Goal: Check status: Check status

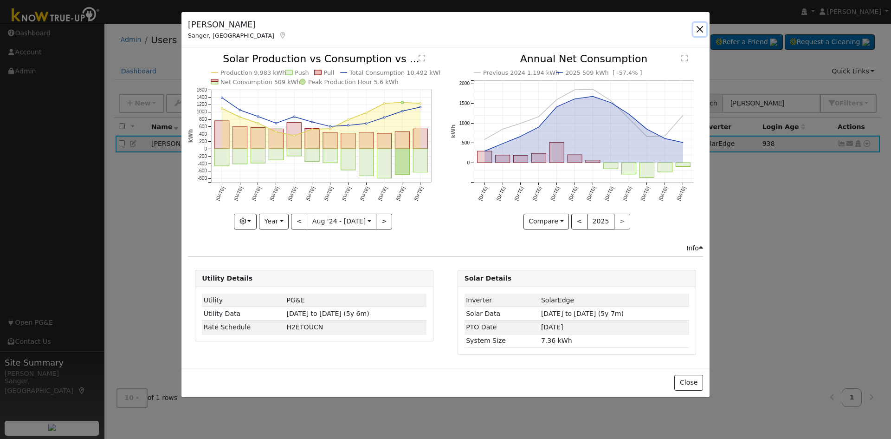
click at [702, 29] on button "button" at bounding box center [699, 29] width 13 height 13
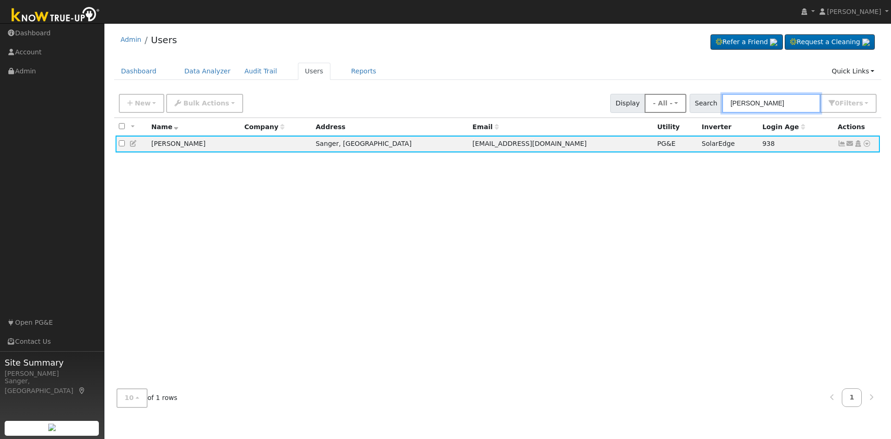
drag, startPoint x: 799, startPoint y: 104, endPoint x: 673, endPoint y: 111, distance: 125.5
click at [673, 111] on div "New Add User Quick Add Quick Connect Quick Convert Lead Bulk Actions Send Email…" at bounding box center [498, 101] width 762 height 22
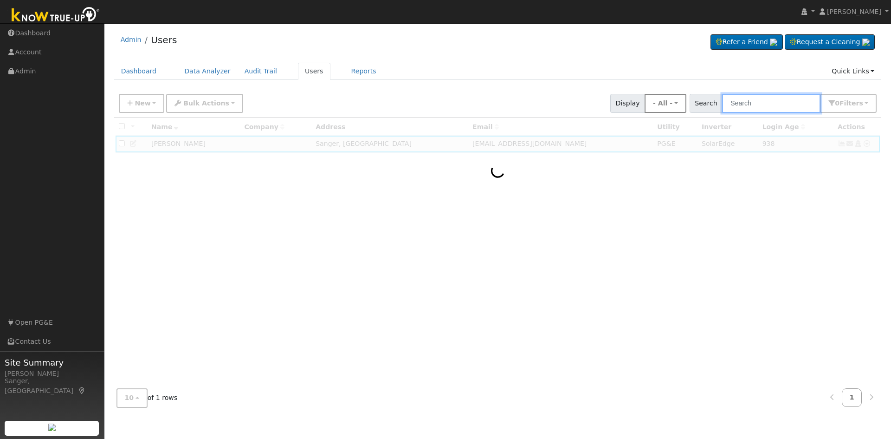
paste input "[PERSON_NAME]"
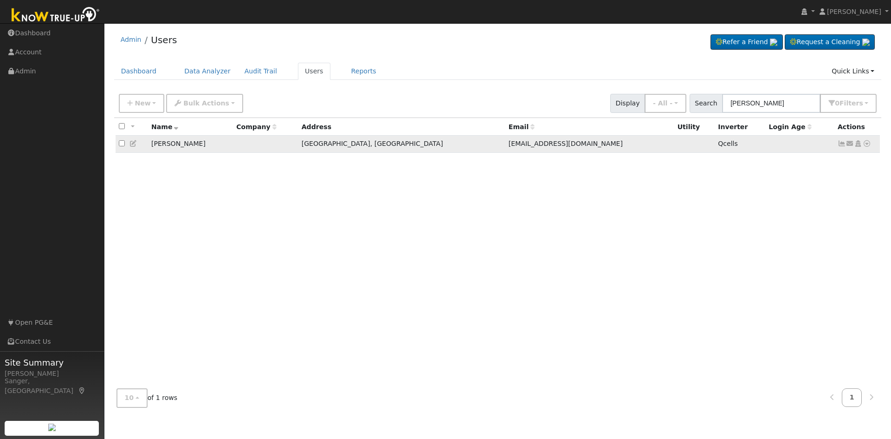
click at [840, 146] on icon at bounding box center [842, 143] width 8 height 6
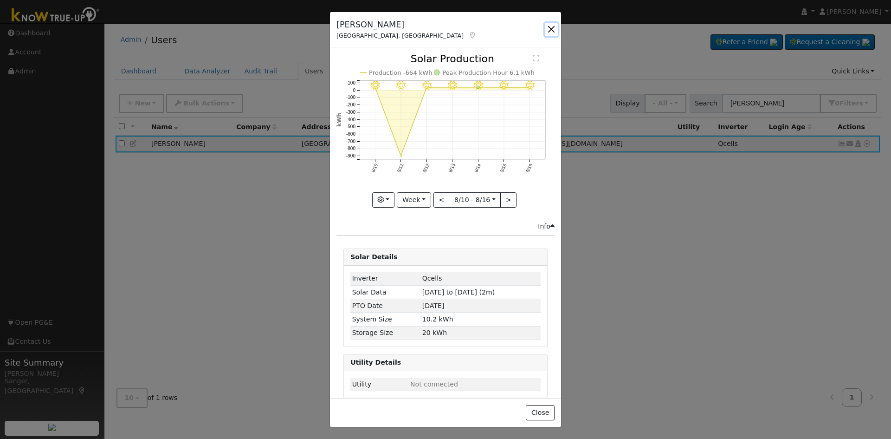
click at [549, 26] on button "button" at bounding box center [551, 29] width 13 height 13
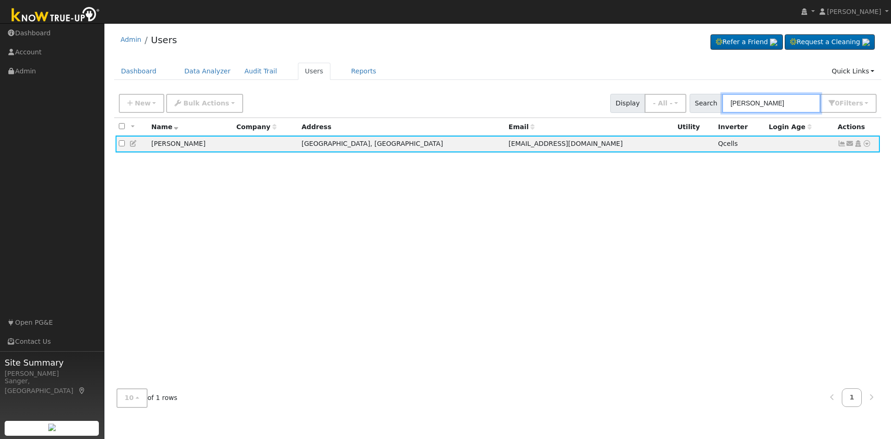
drag, startPoint x: 794, startPoint y: 103, endPoint x: 634, endPoint y: 119, distance: 160.9
click at [0, 0] on div "New Add User Quick Add Quick Connect Quick Convert Lead Bulk Actions Send Email…" at bounding box center [0, 0] width 0 height 0
paste input "[PERSON_NAME]"
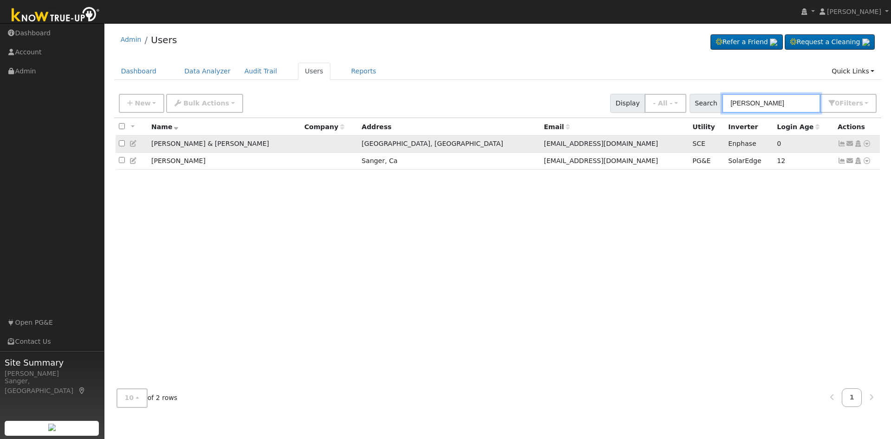
type input "[PERSON_NAME]"
click at [839, 146] on icon at bounding box center [842, 143] width 8 height 6
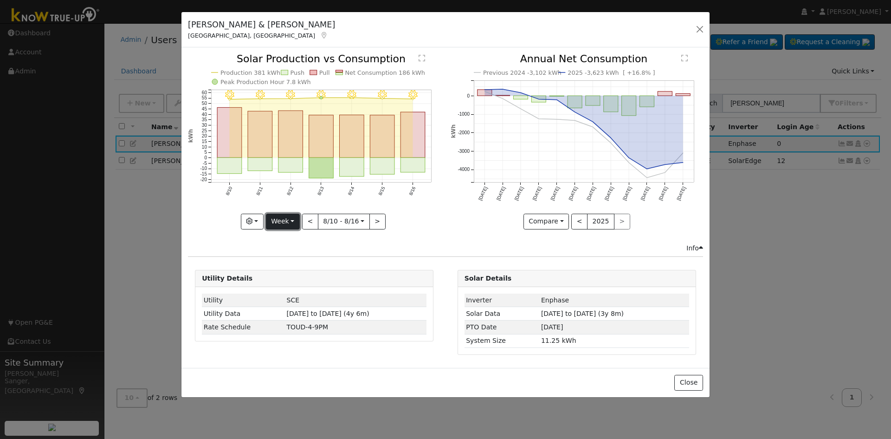
click at [277, 220] on button "Week" at bounding box center [283, 221] width 34 height 16
click at [296, 279] on link "Year" at bounding box center [298, 279] width 65 height 13
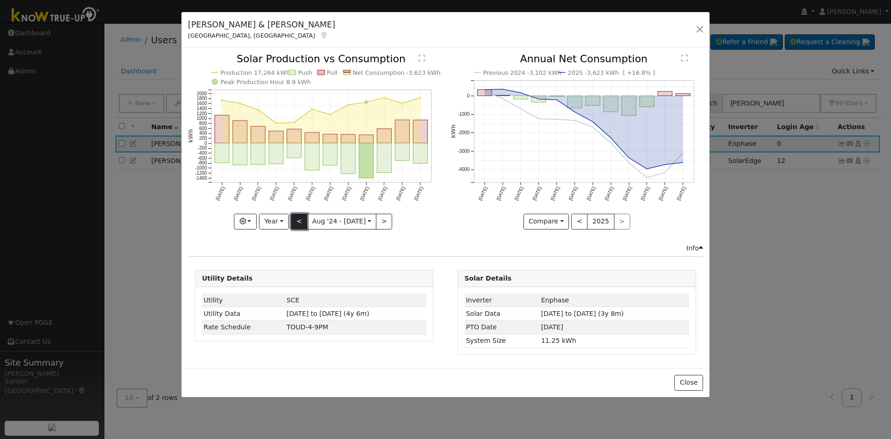
click at [301, 225] on button "<" at bounding box center [299, 221] width 16 height 16
type input "[DATE]"
click at [243, 221] on button "button" at bounding box center [245, 221] width 23 height 16
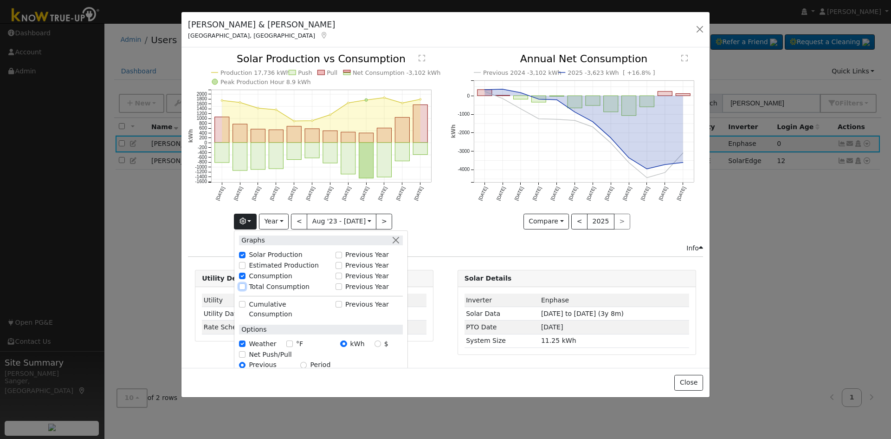
click at [245, 286] on input "Total Consumption" at bounding box center [242, 286] width 6 height 6
checkbox input "true"
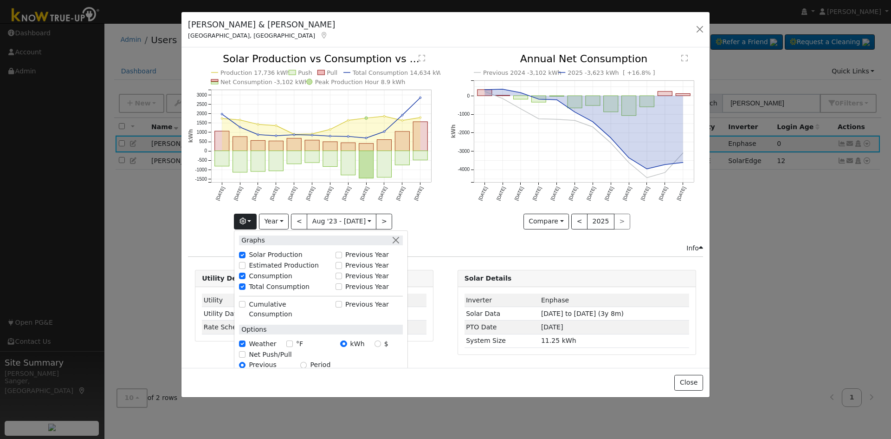
click at [446, 220] on div "Previous 2024 -3,102 kWh 2025 -3,623 kWh [ +16.8% ] [DATE] Sep '[DATE] Nov '[DA…" at bounding box center [577, 148] width 262 height 189
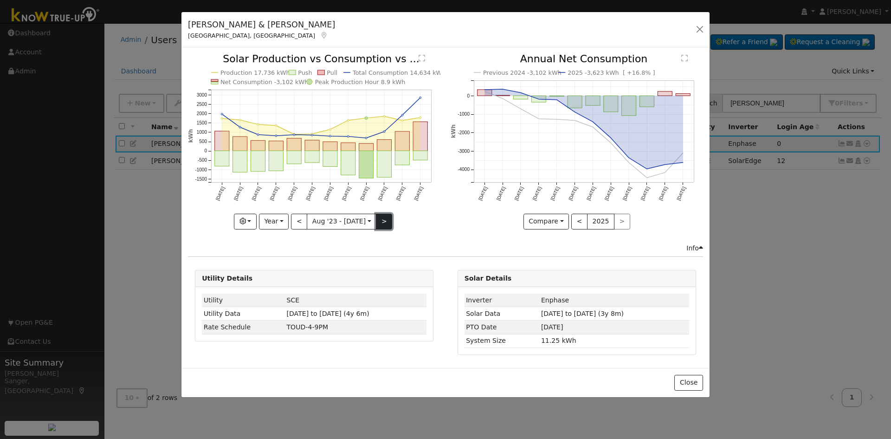
click at [377, 218] on button ">" at bounding box center [384, 221] width 16 height 16
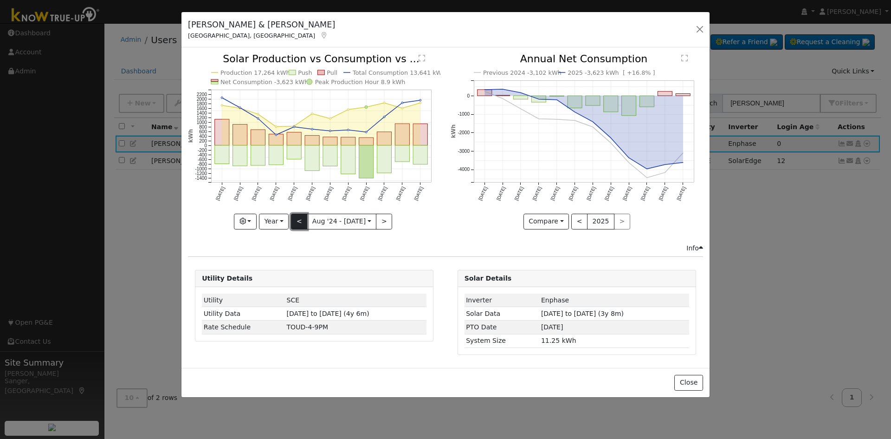
click at [301, 220] on button "<" at bounding box center [299, 221] width 16 height 16
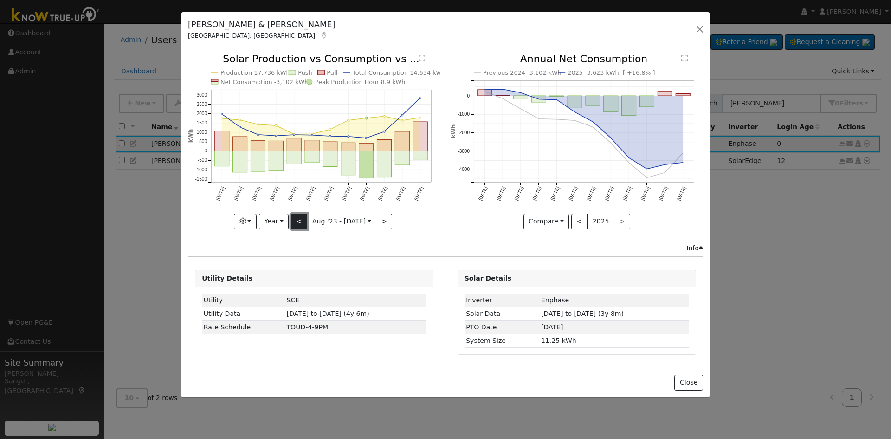
click at [302, 222] on button "<" at bounding box center [299, 221] width 16 height 16
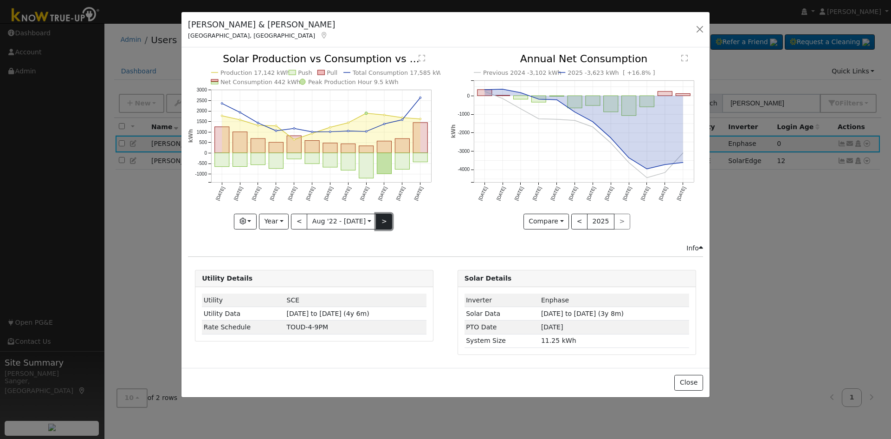
click at [380, 220] on button ">" at bounding box center [384, 221] width 16 height 16
type input "[DATE]"
